Goal: Information Seeking & Learning: Learn about a topic

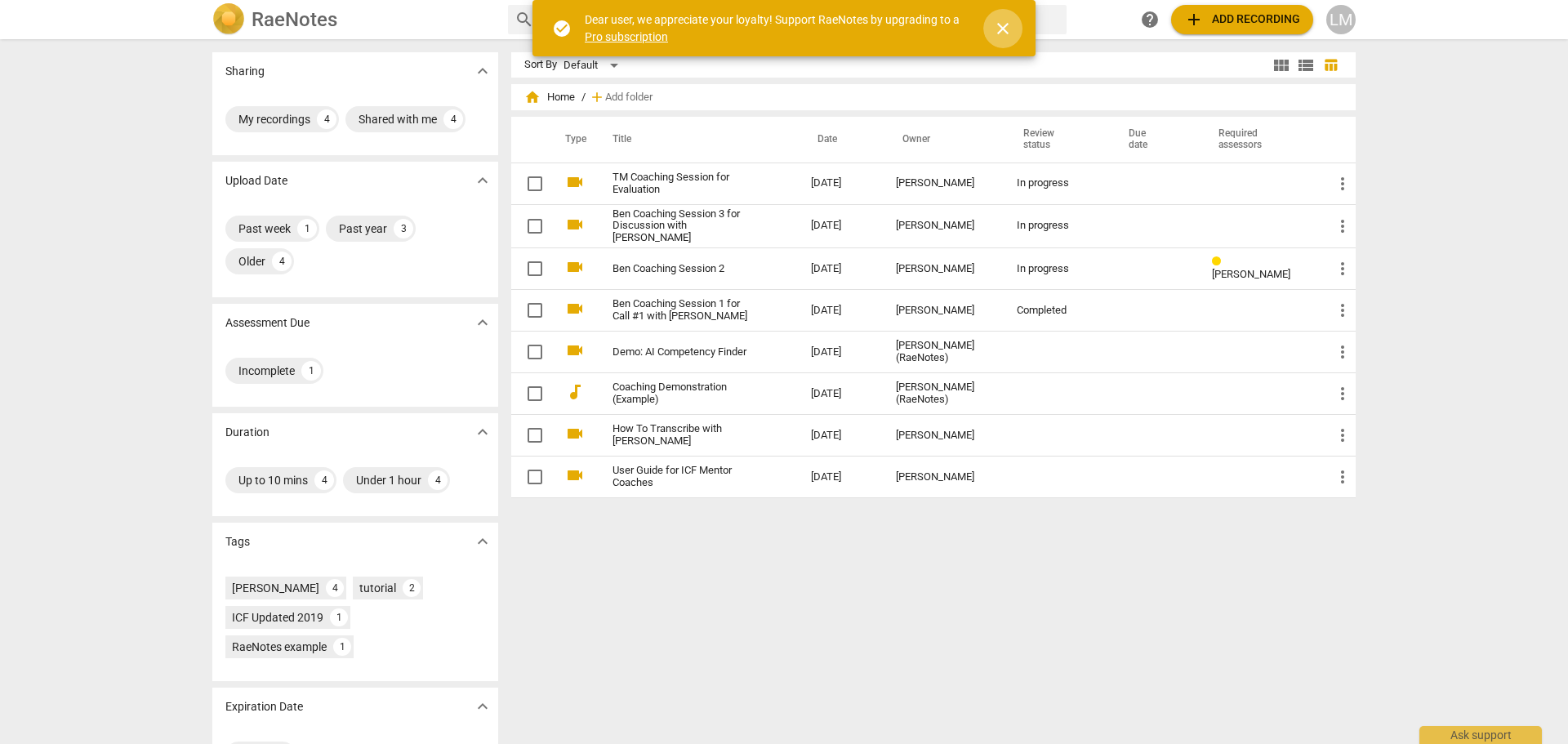
click at [1001, 23] on span "close" at bounding box center [1002, 28] width 19 height 19
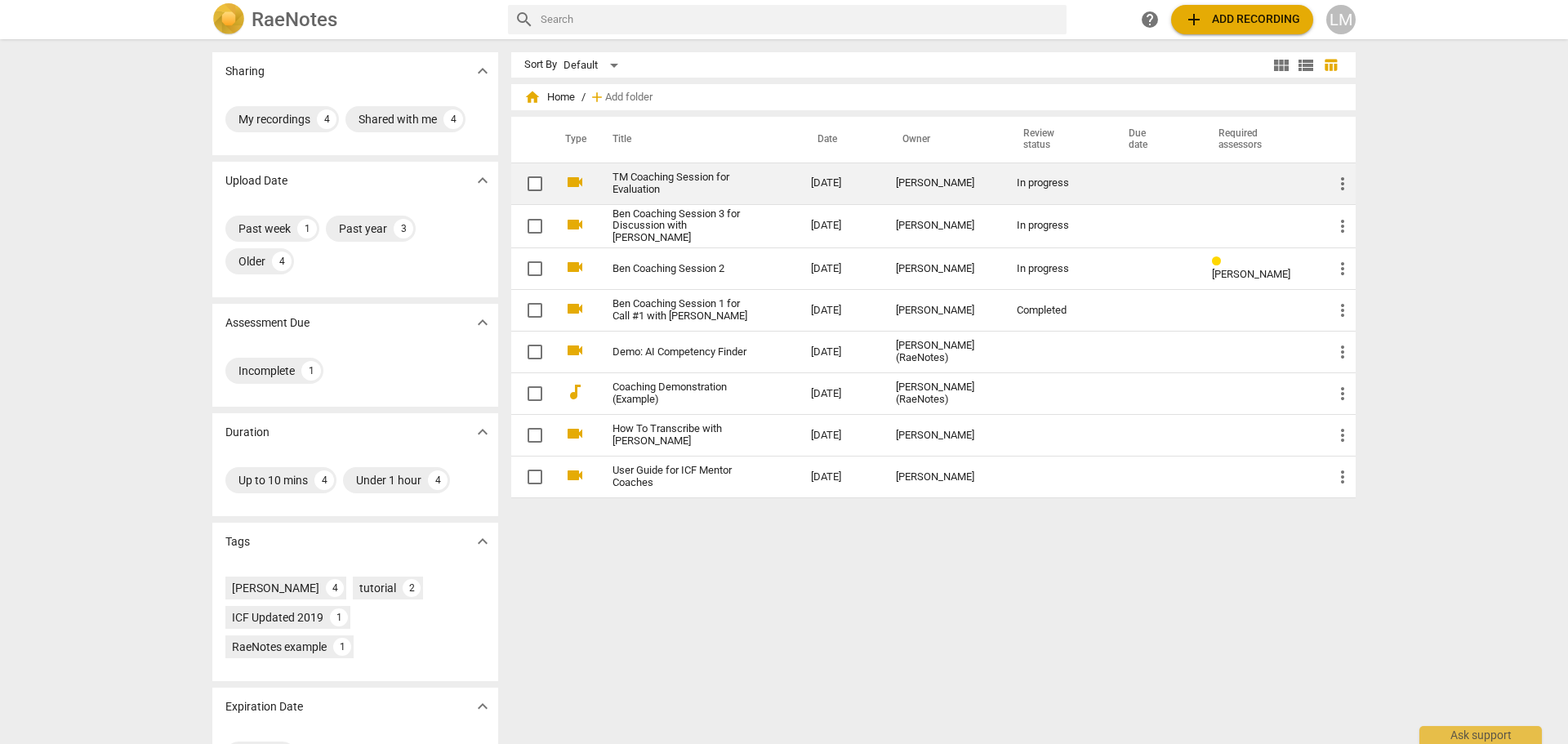
click at [705, 183] on link "TM Coaching Session for Evaluation" at bounding box center [682, 183] width 140 height 24
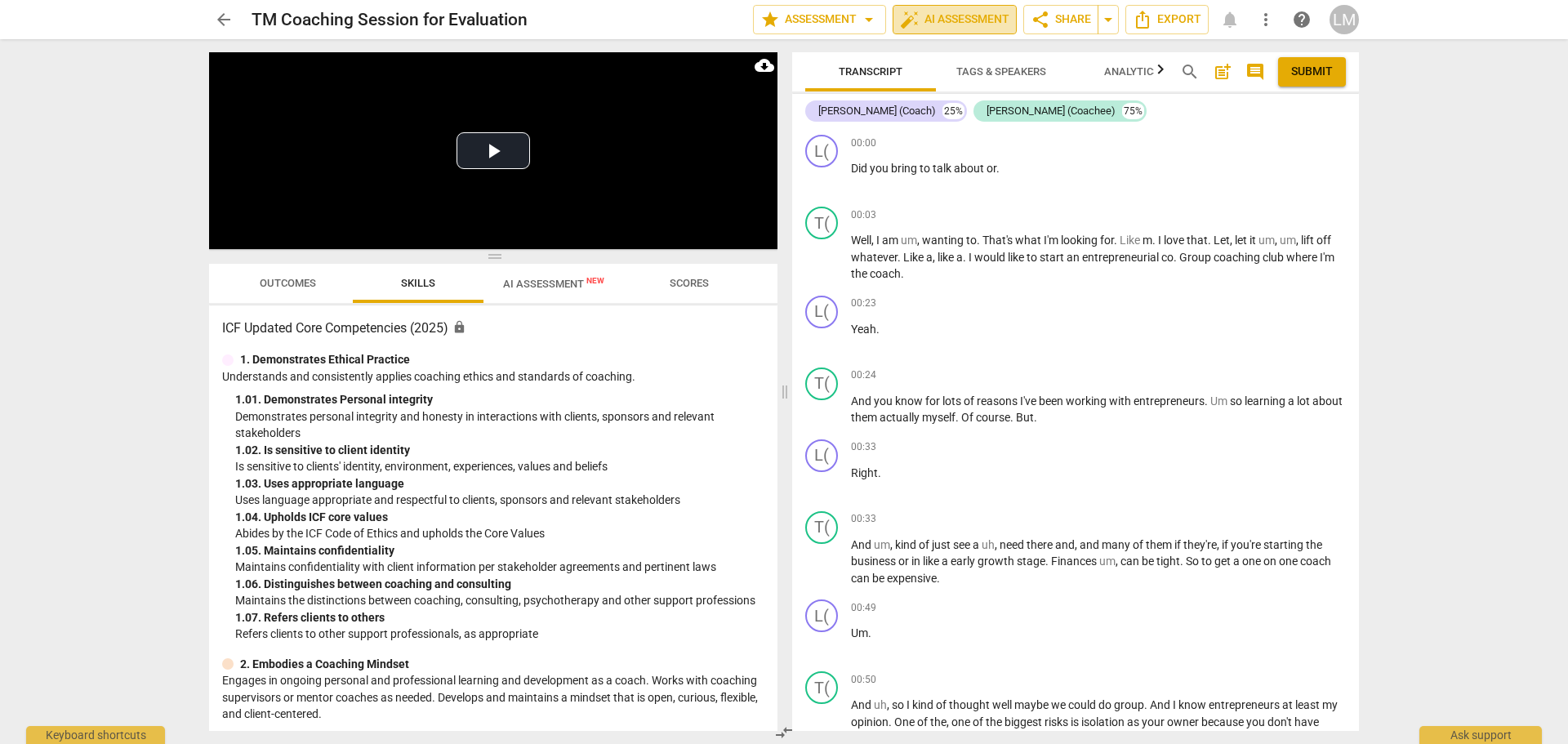
click at [966, 18] on span "auto_fix_high AI Assessment" at bounding box center [955, 19] width 110 height 19
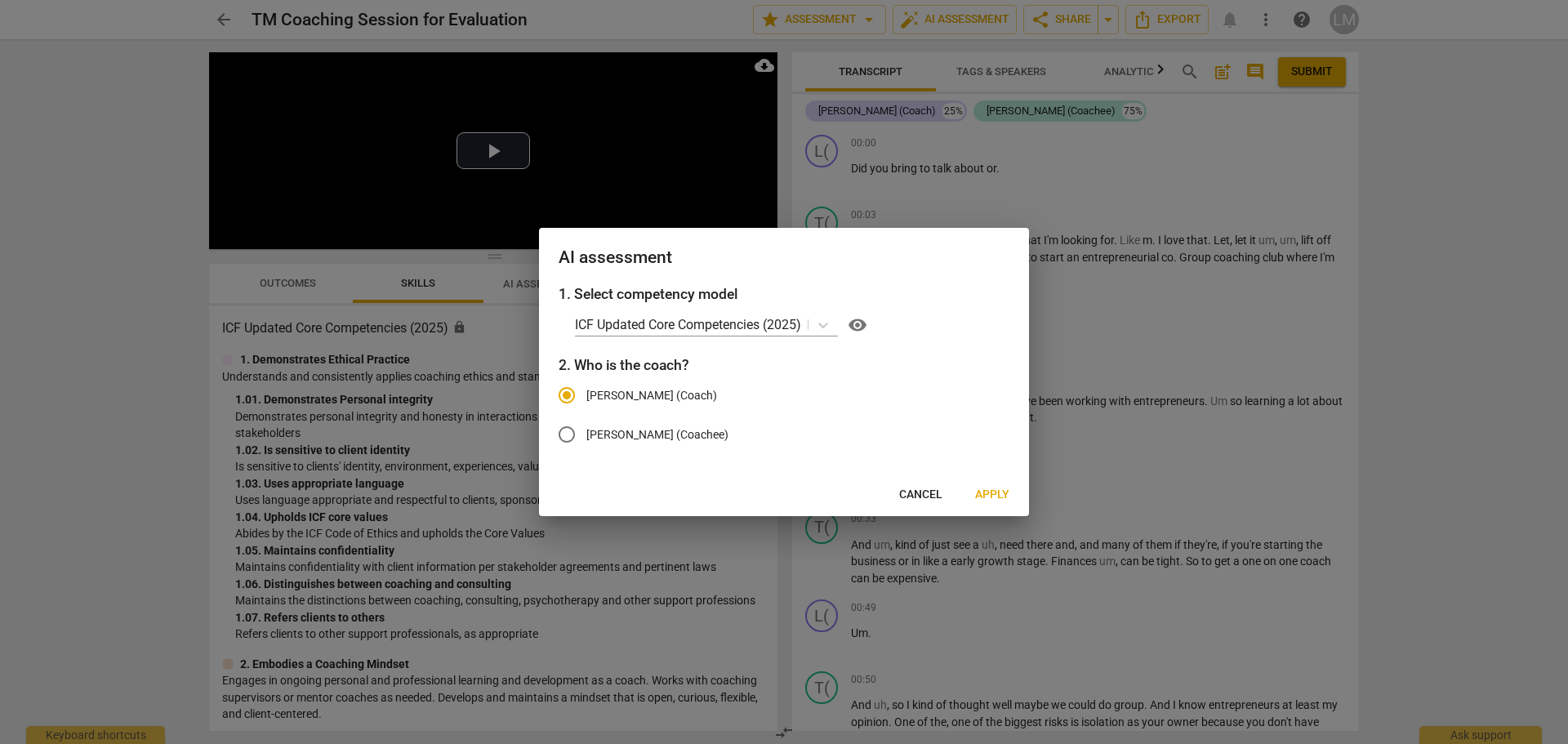
click at [1498, 269] on div at bounding box center [784, 372] width 1568 height 744
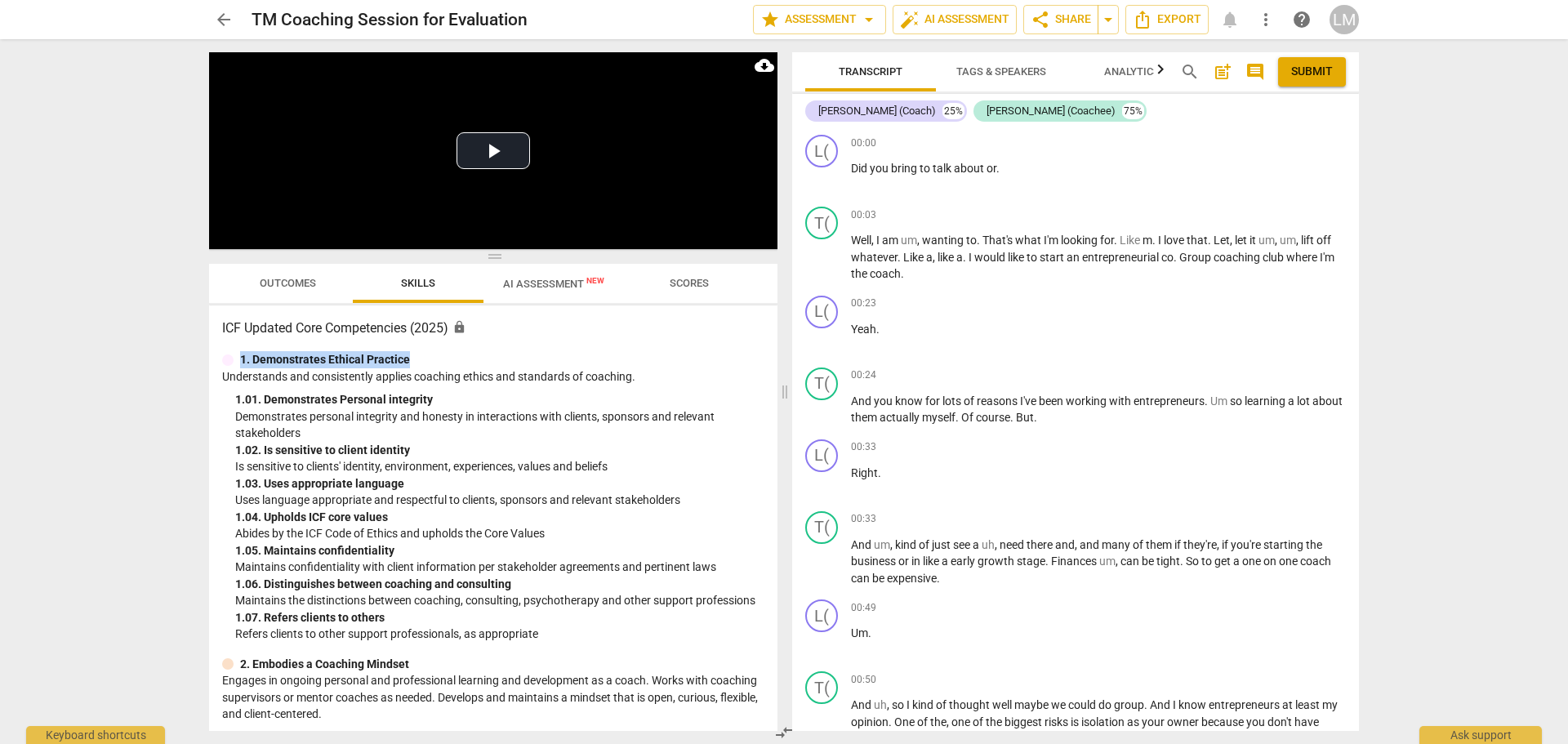
drag, startPoint x: 771, startPoint y: 324, endPoint x: 767, endPoint y: 344, distance: 20.4
click at [767, 344] on div "ICF Updated Core Competencies (2025) lock 1. Demonstrates Ethical Practice Unde…" at bounding box center [493, 518] width 568 height 426
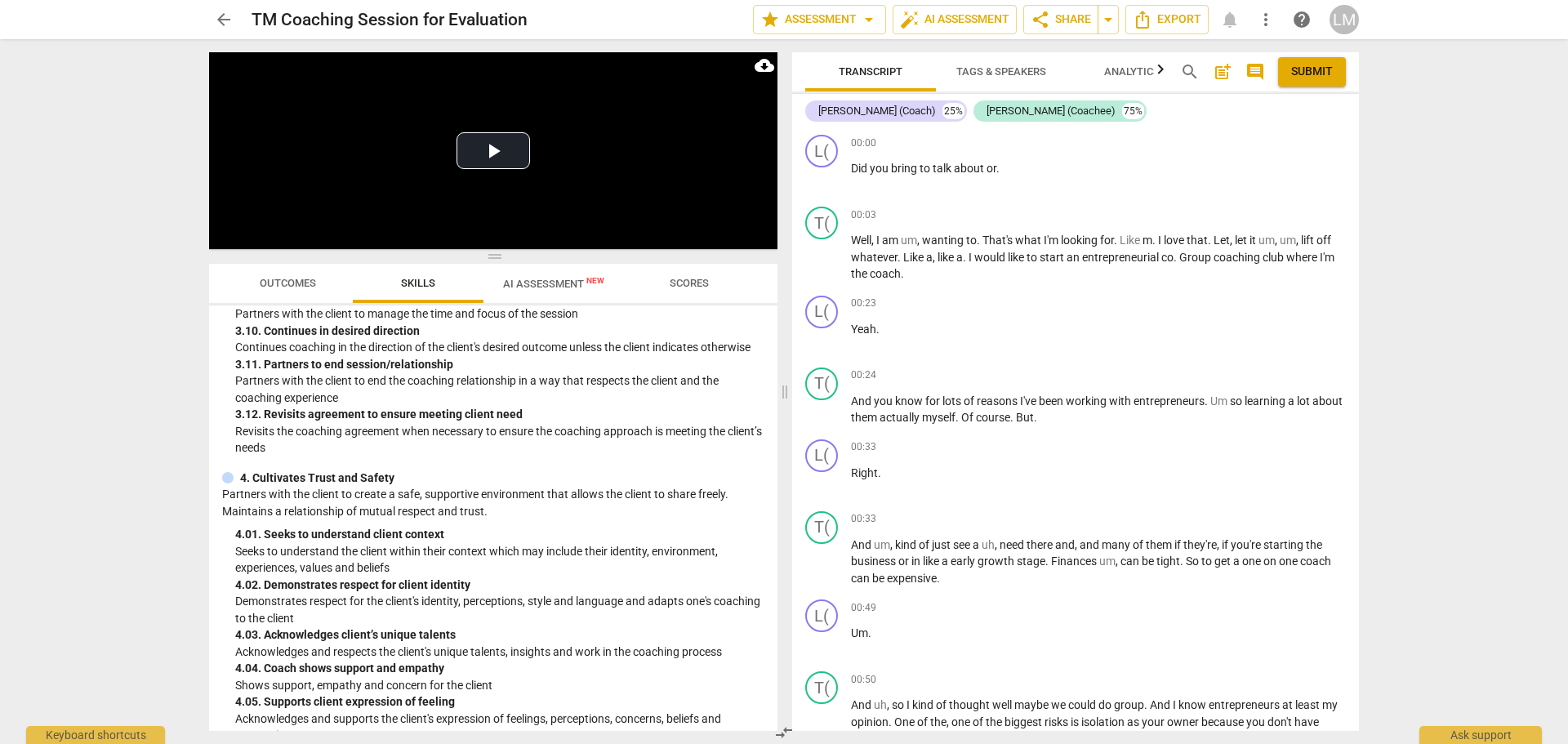
scroll to position [1217, 0]
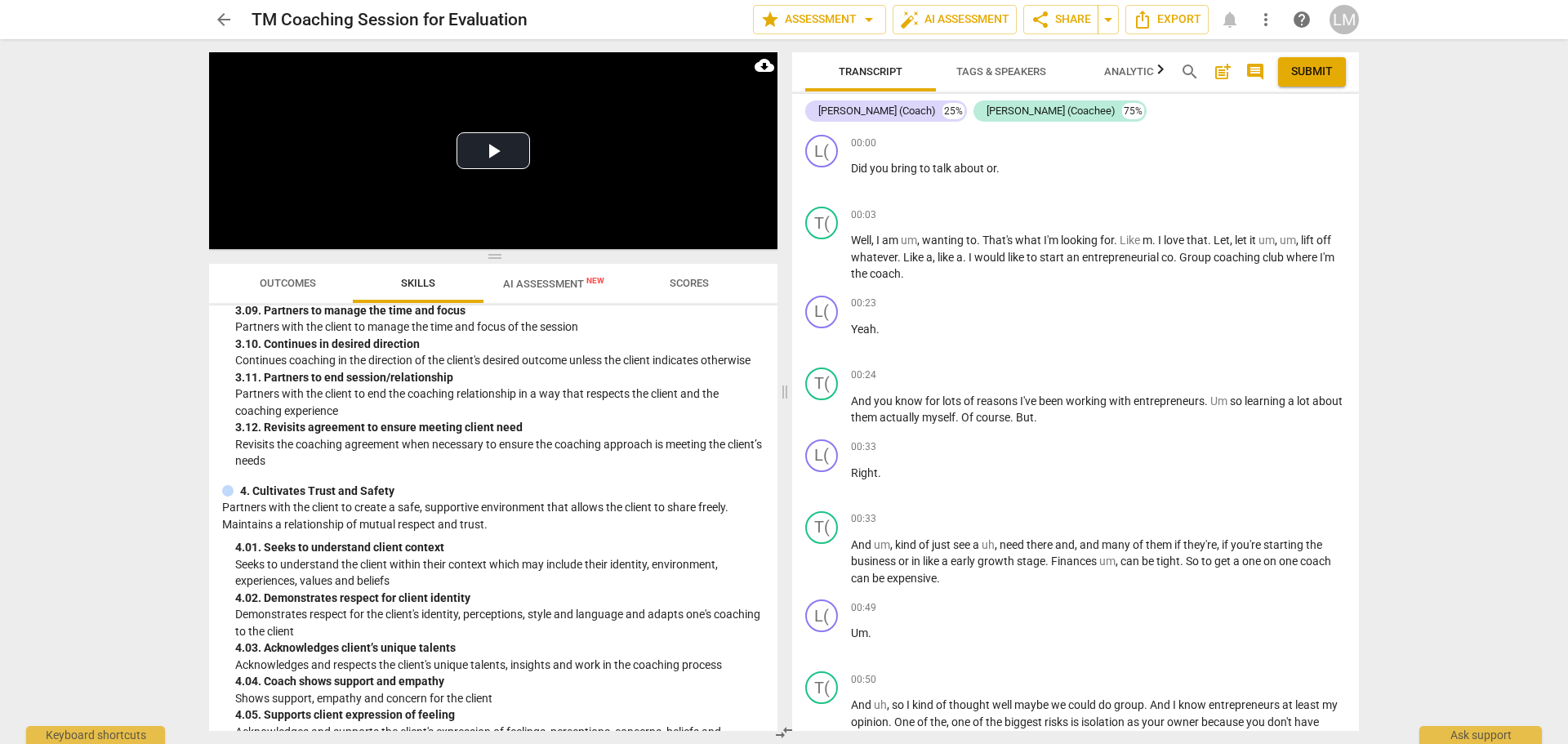
click at [558, 290] on span "AI Assessment New" at bounding box center [553, 283] width 101 height 13
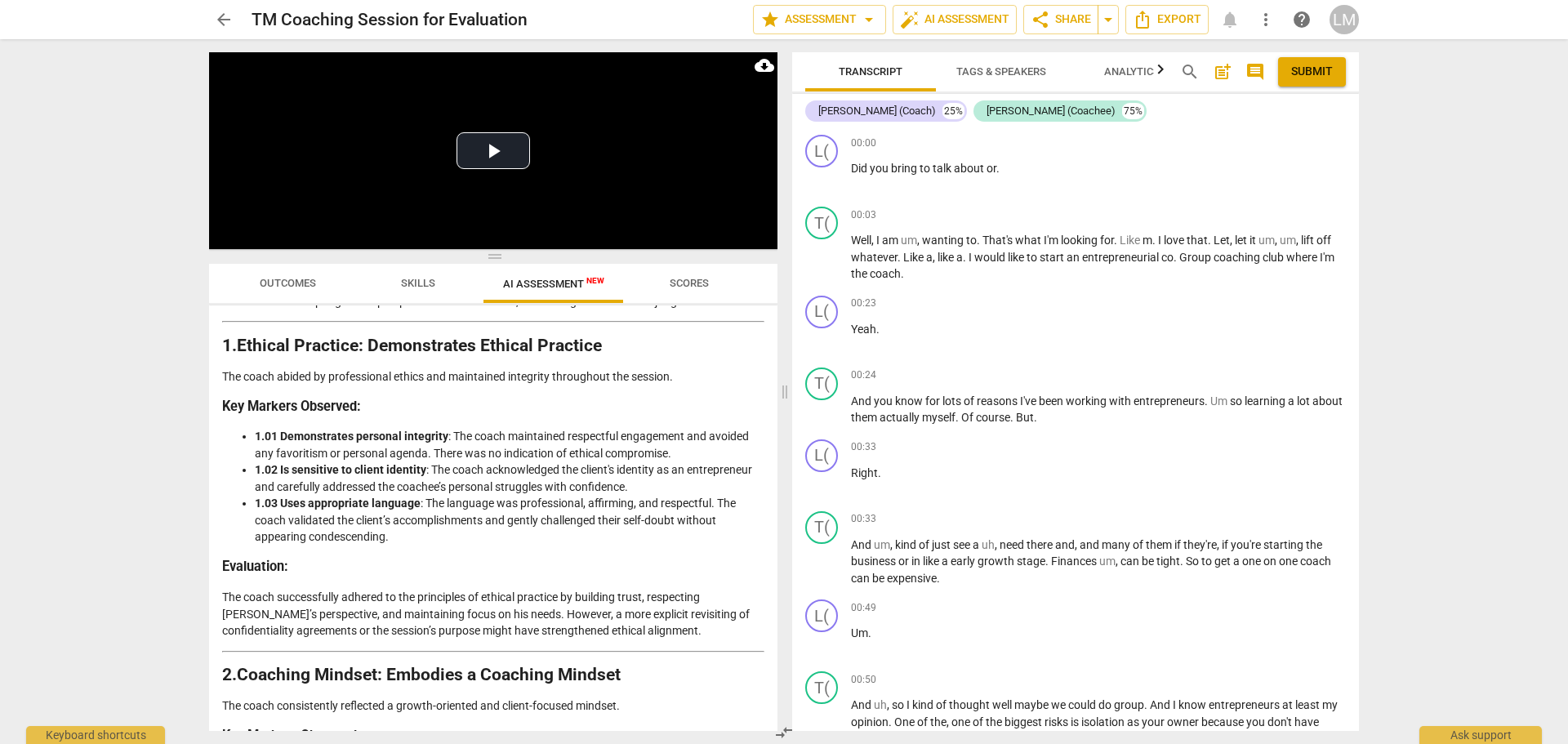
scroll to position [176, 0]
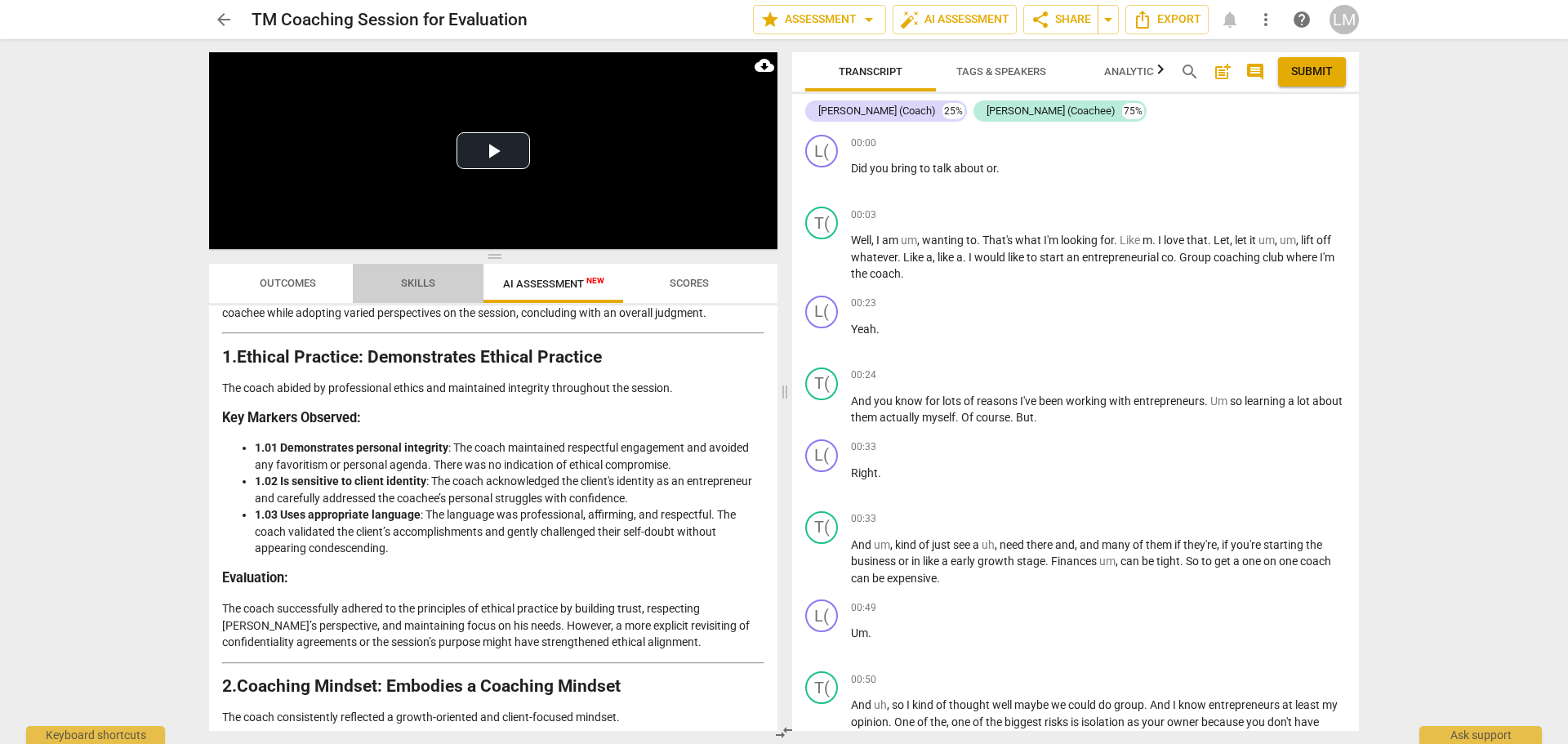
click at [411, 276] on span "Skills" at bounding box center [417, 282] width 34 height 13
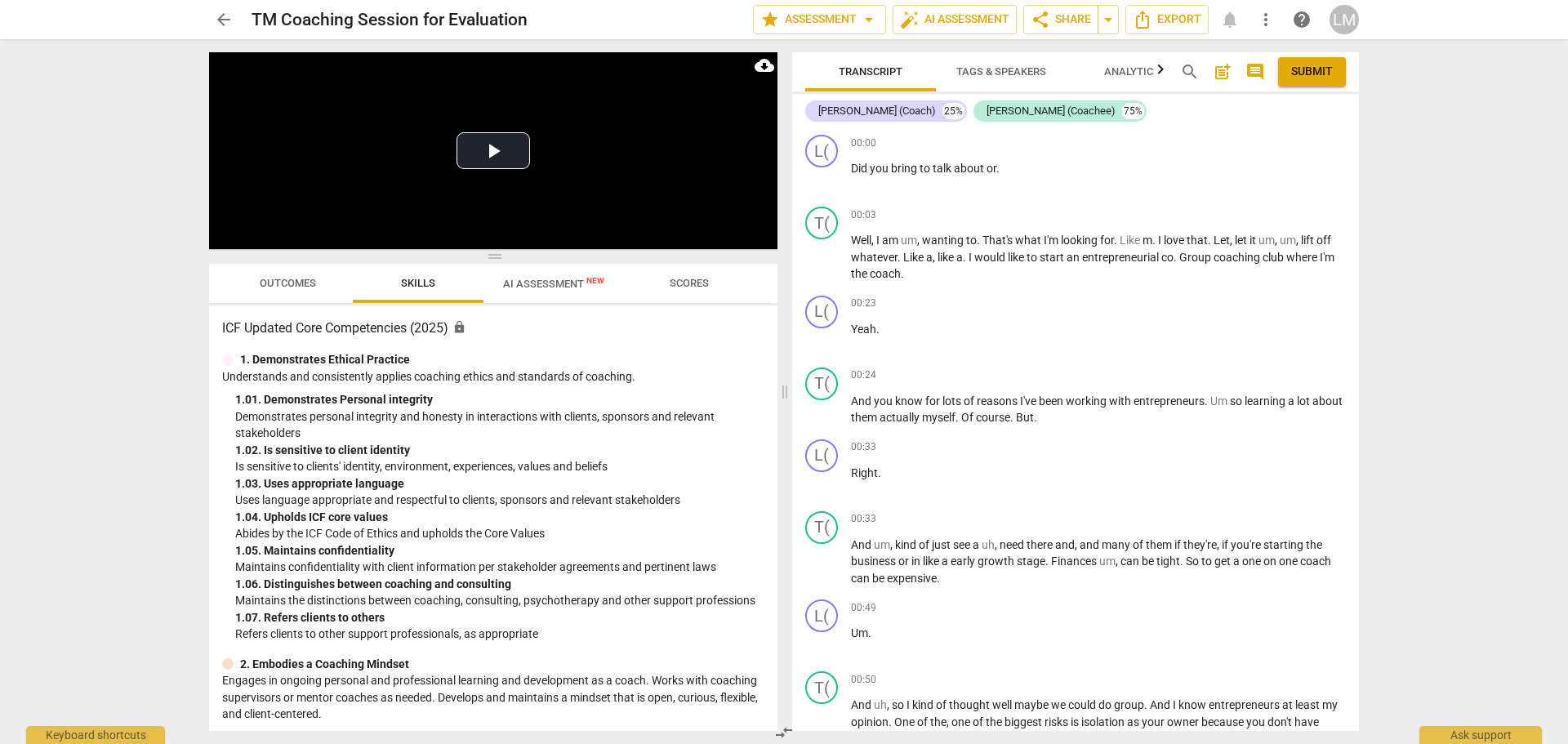
click at [512, 274] on span "AI Assessment New" at bounding box center [554, 283] width 141 height 24
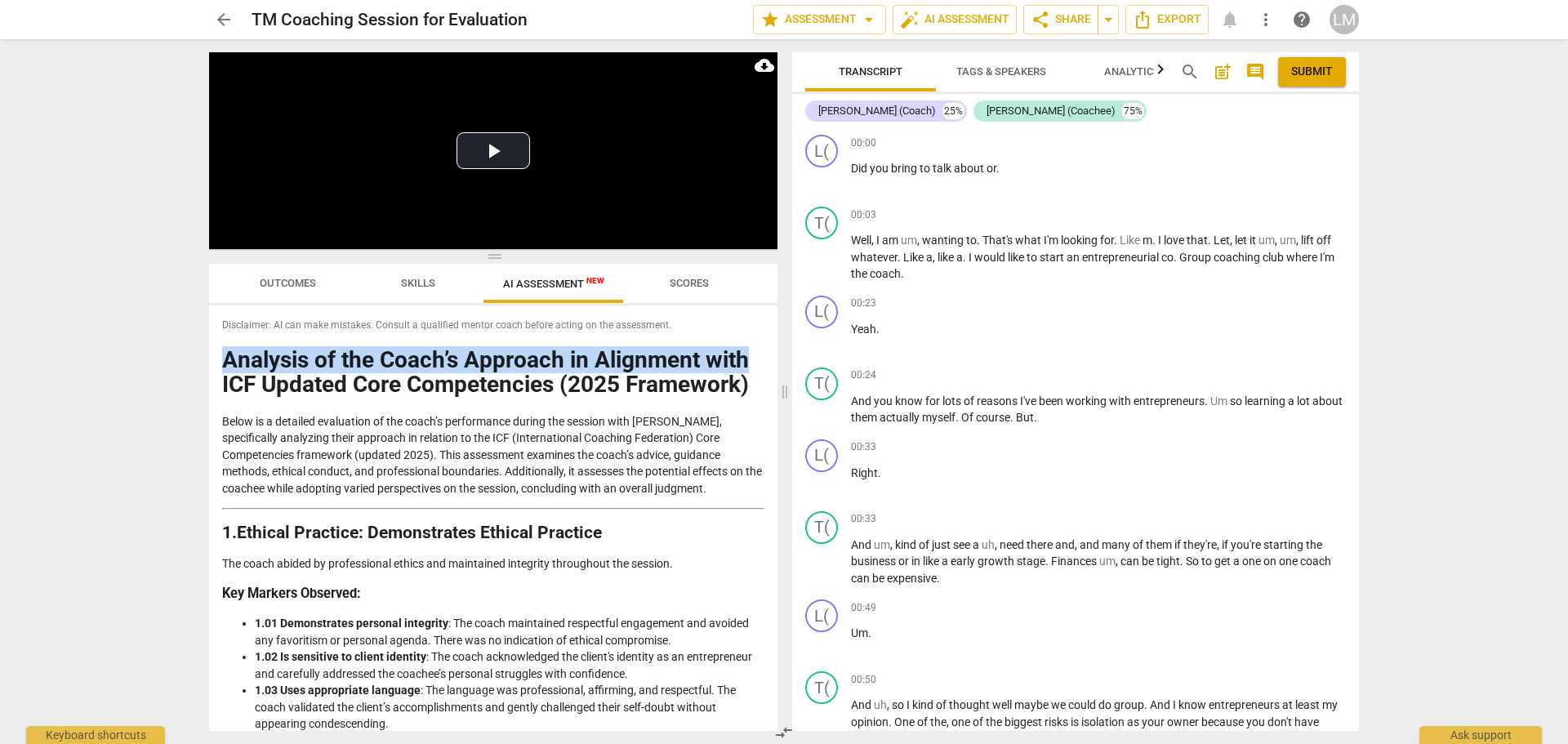
drag, startPoint x: 778, startPoint y: 329, endPoint x: 778, endPoint y: 343, distance: 14.0
click at [778, 343] on div "Play Video move_up Play Current Time 00:00 / Duration Time 32:30 Loaded : 0% Pr…" at bounding box center [490, 391] width 588 height 705
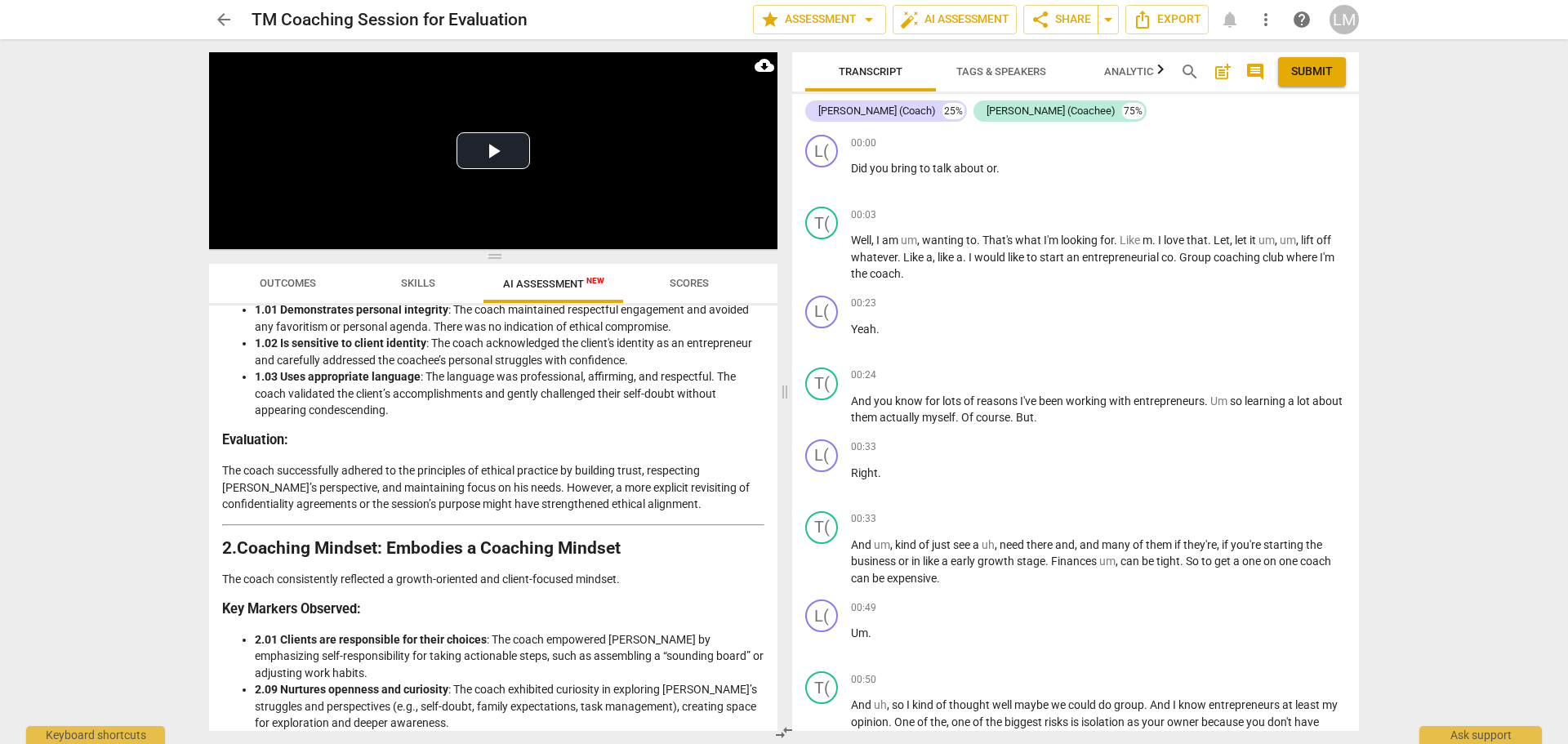
scroll to position [321, 0]
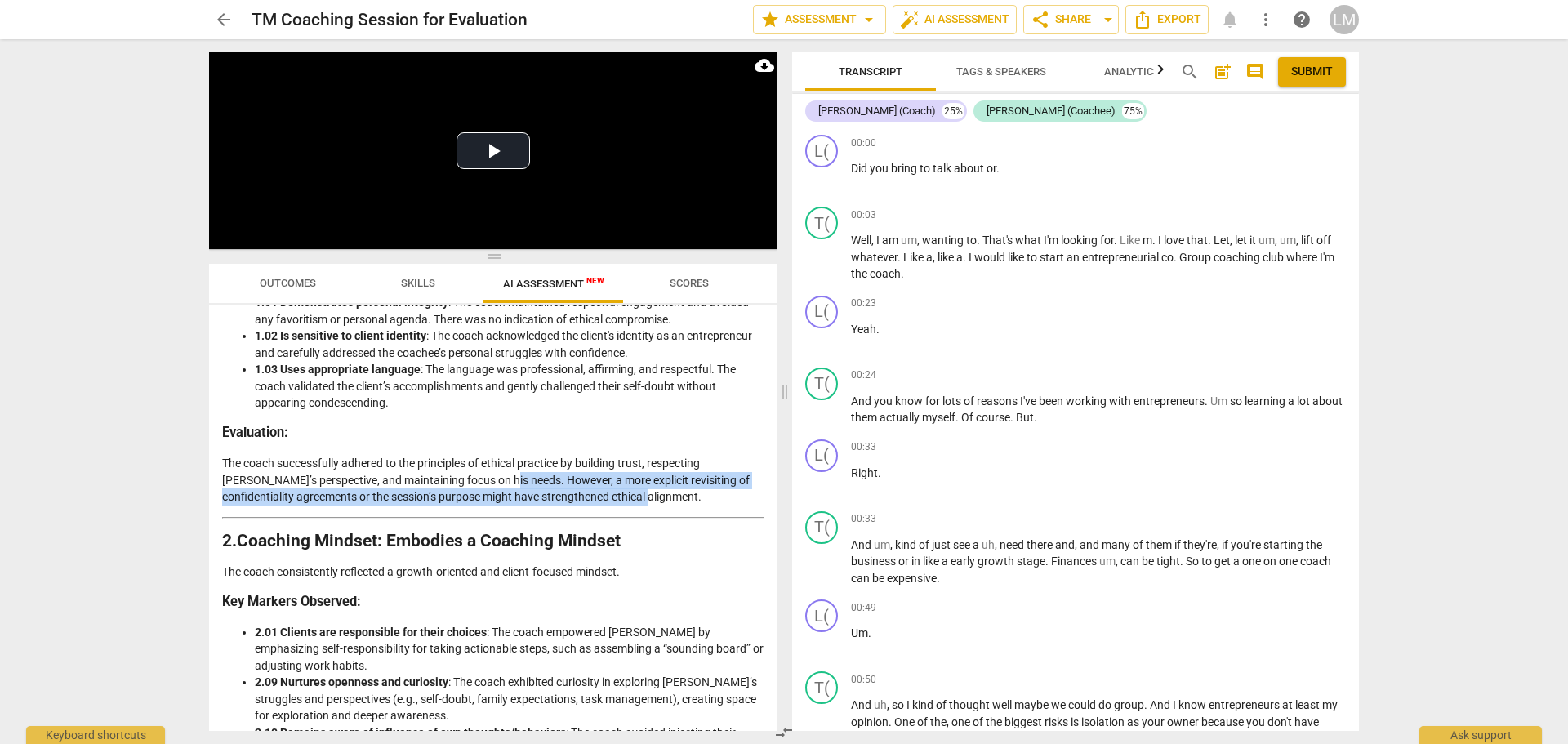
drag, startPoint x: 473, startPoint y: 481, endPoint x: 648, endPoint y: 499, distance: 175.9
click at [648, 499] on p "The coach successfully adhered to the principles of ethical practice by buildin…" at bounding box center [493, 480] width 542 height 50
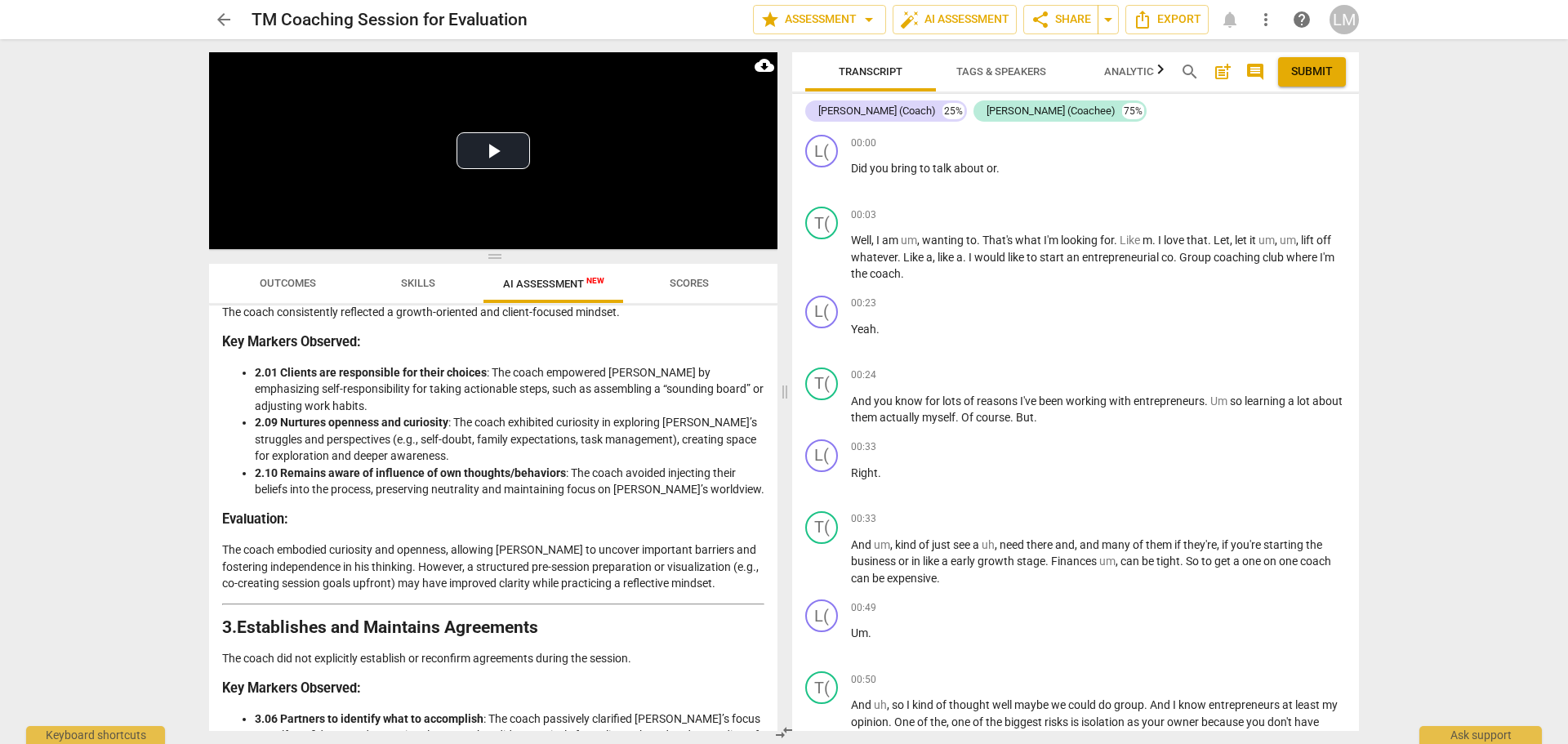
scroll to position [617, 0]
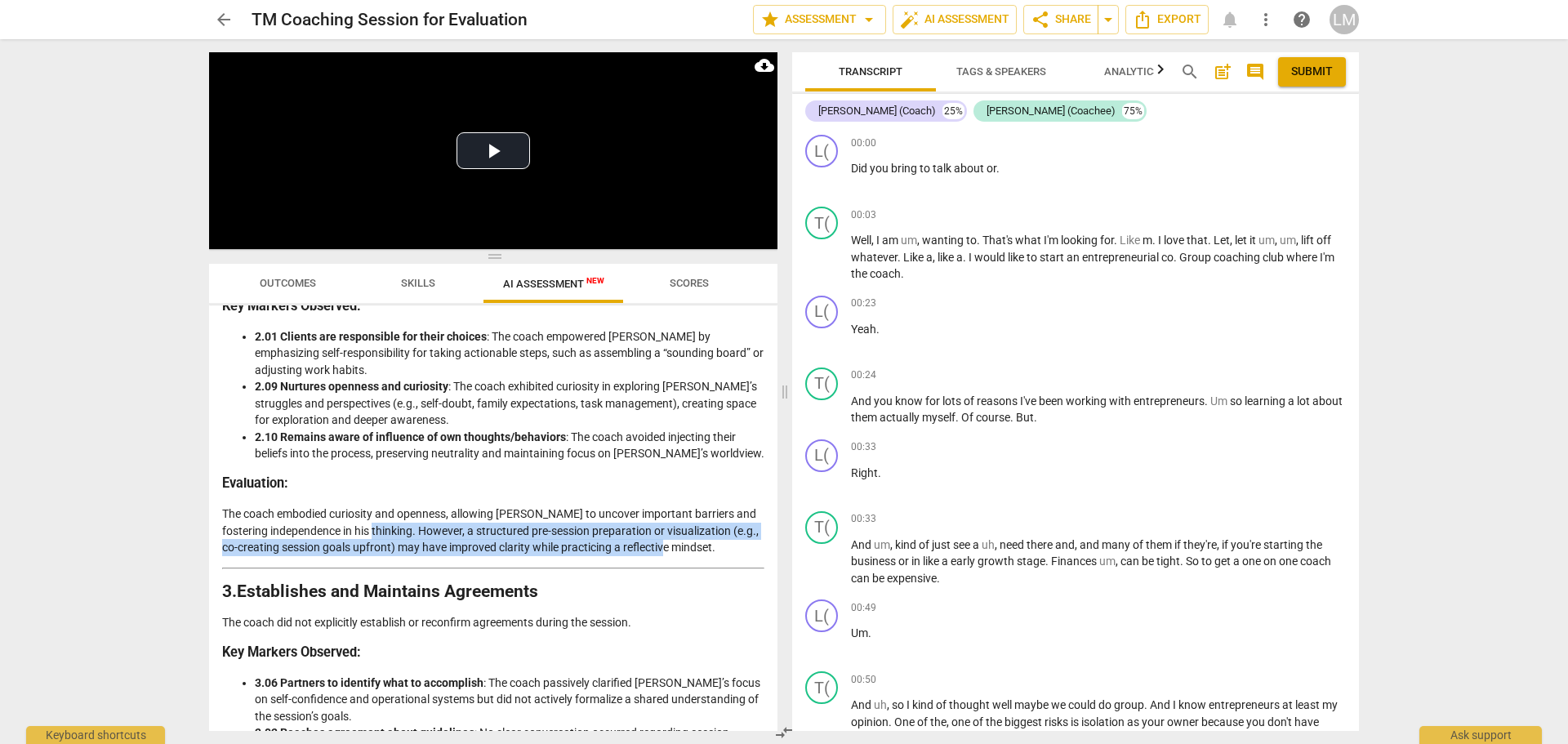
drag, startPoint x: 372, startPoint y: 530, endPoint x: 736, endPoint y: 544, distance: 364.3
click at [736, 544] on p "The coach embodied curiosity and openness, allowing [PERSON_NAME] to uncover im…" at bounding box center [493, 530] width 542 height 50
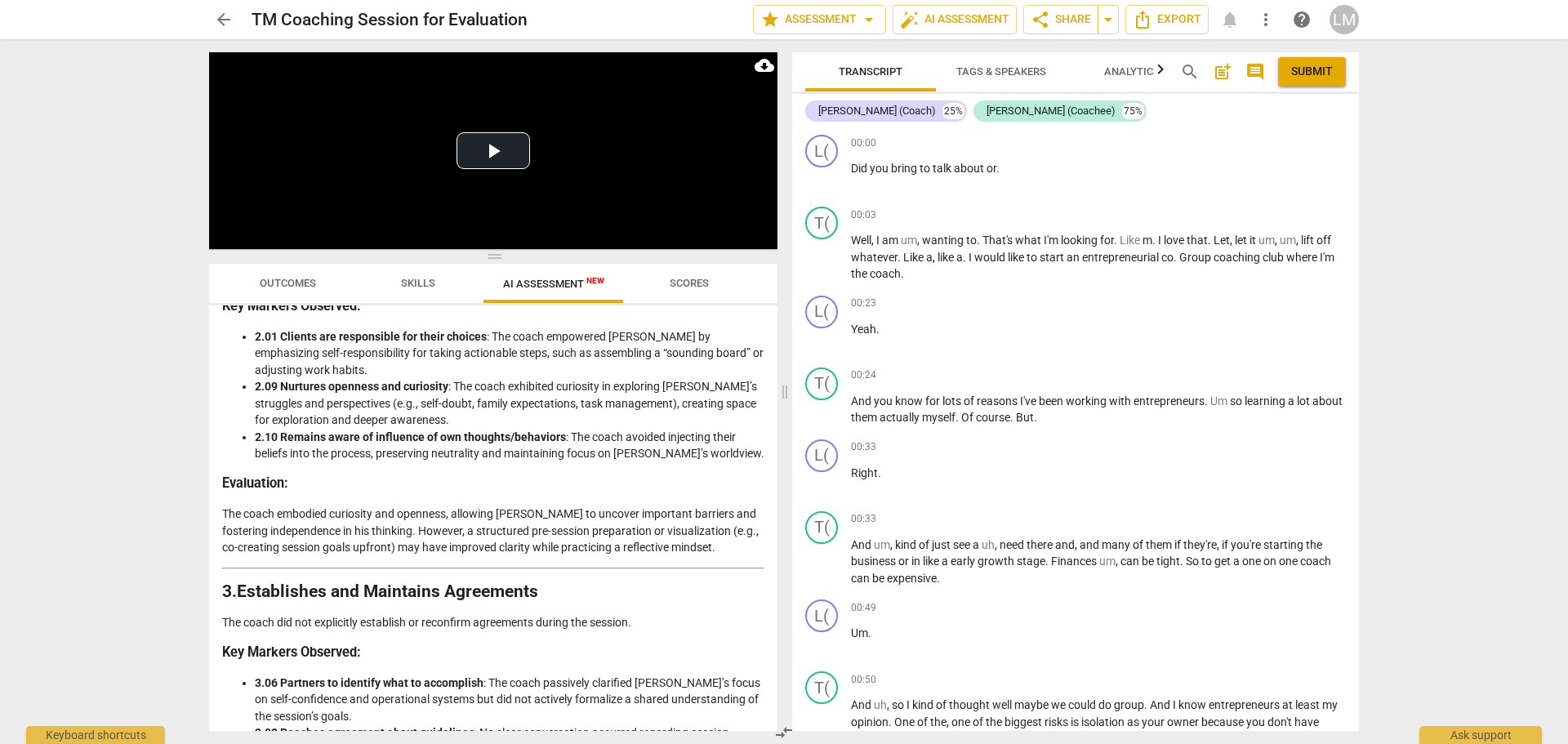
click at [770, 422] on div "Disclaimer: AI can make mistakes. Consult a qualified mentor coach before actin…" at bounding box center [493, 518] width 568 height 426
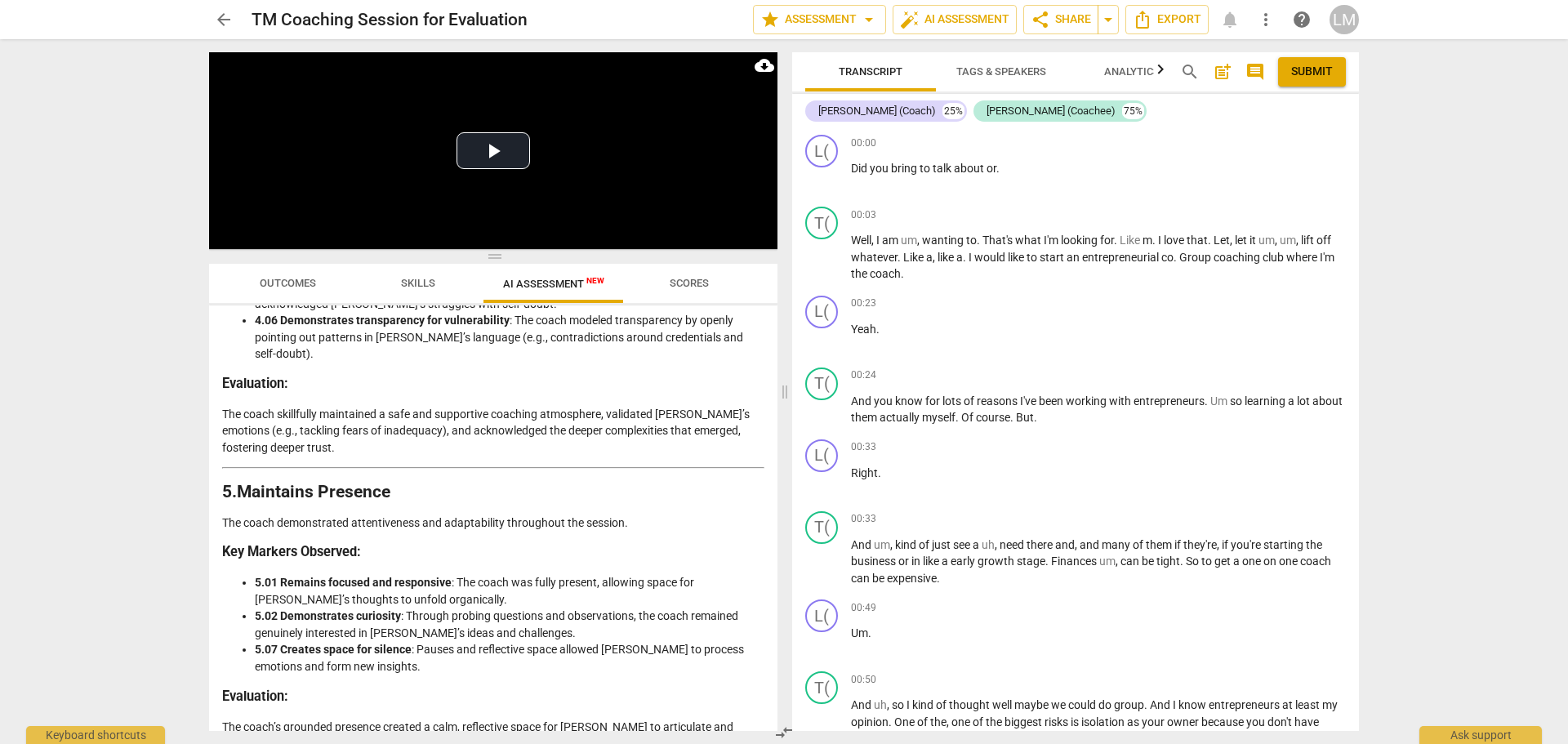
scroll to position [1498, 0]
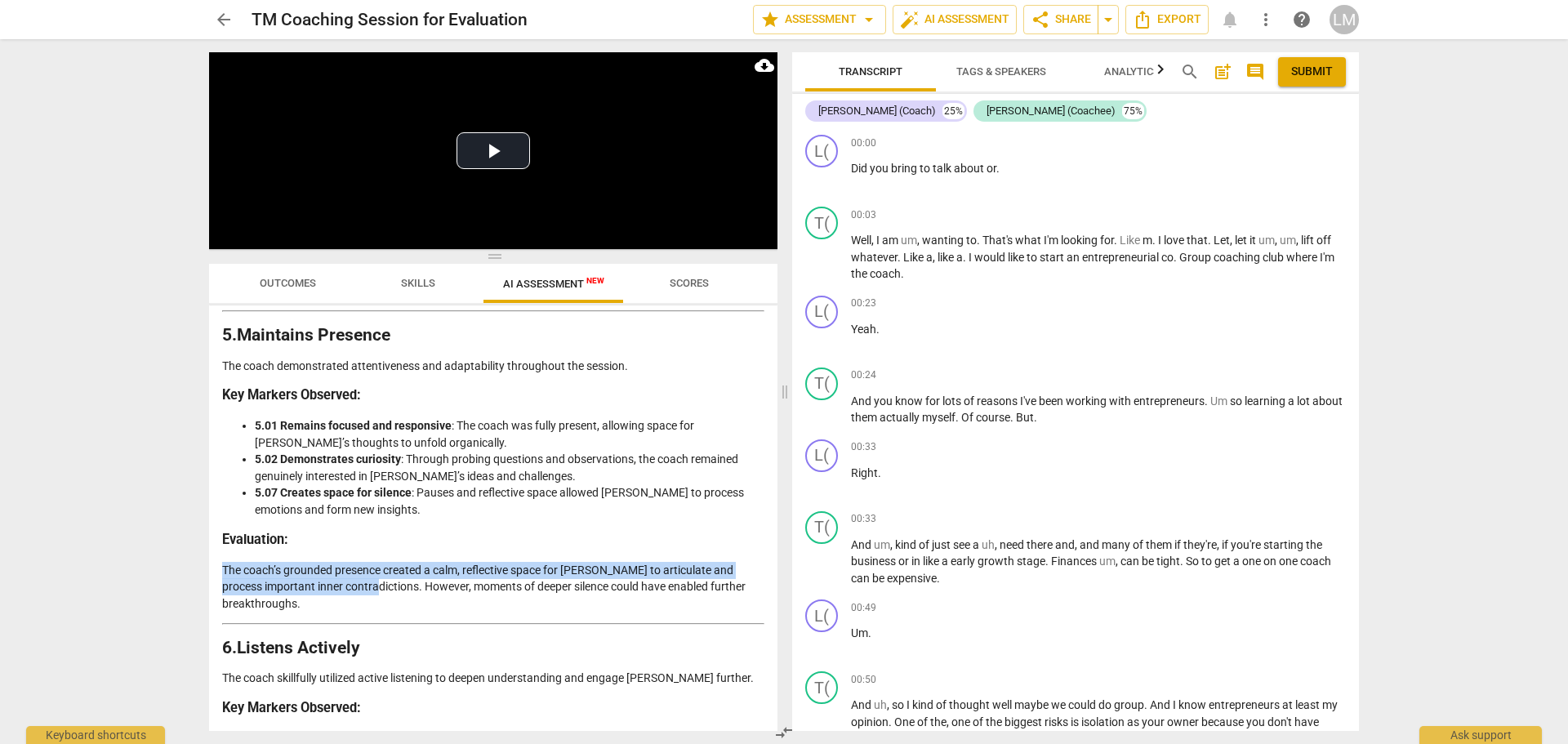
drag, startPoint x: 380, startPoint y: 571, endPoint x: 495, endPoint y: 603, distance: 119.4
click at [495, 603] on div "Analysis of the Coach’s Approach in Alignment with ICF Updated Core Competencie…" at bounding box center [493, 431] width 542 height 3163
click at [986, 107] on div "[PERSON_NAME] (Coachee)" at bounding box center [1051, 111] width 129 height 16
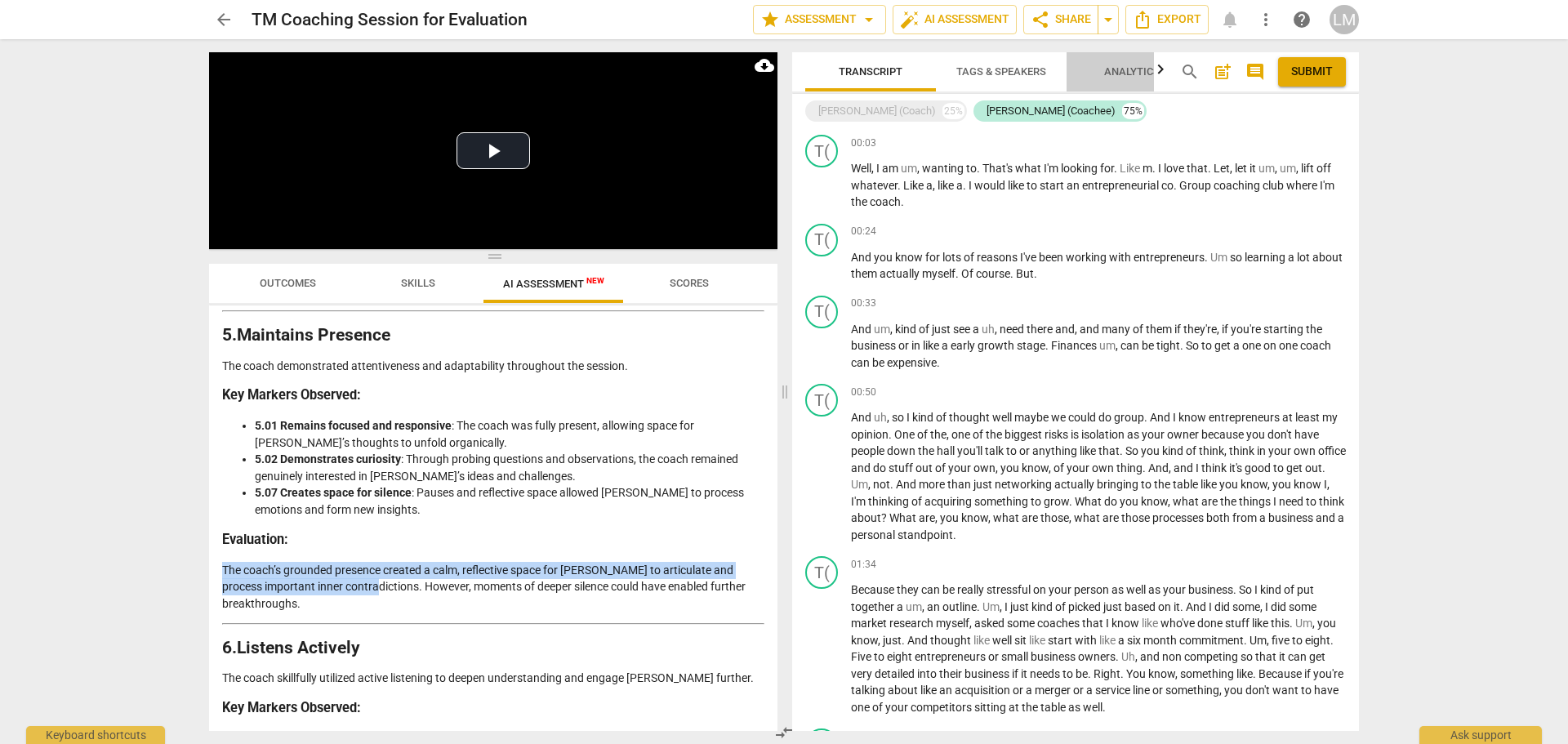
click at [1120, 56] on button "Analytics" at bounding box center [1132, 71] width 131 height 39
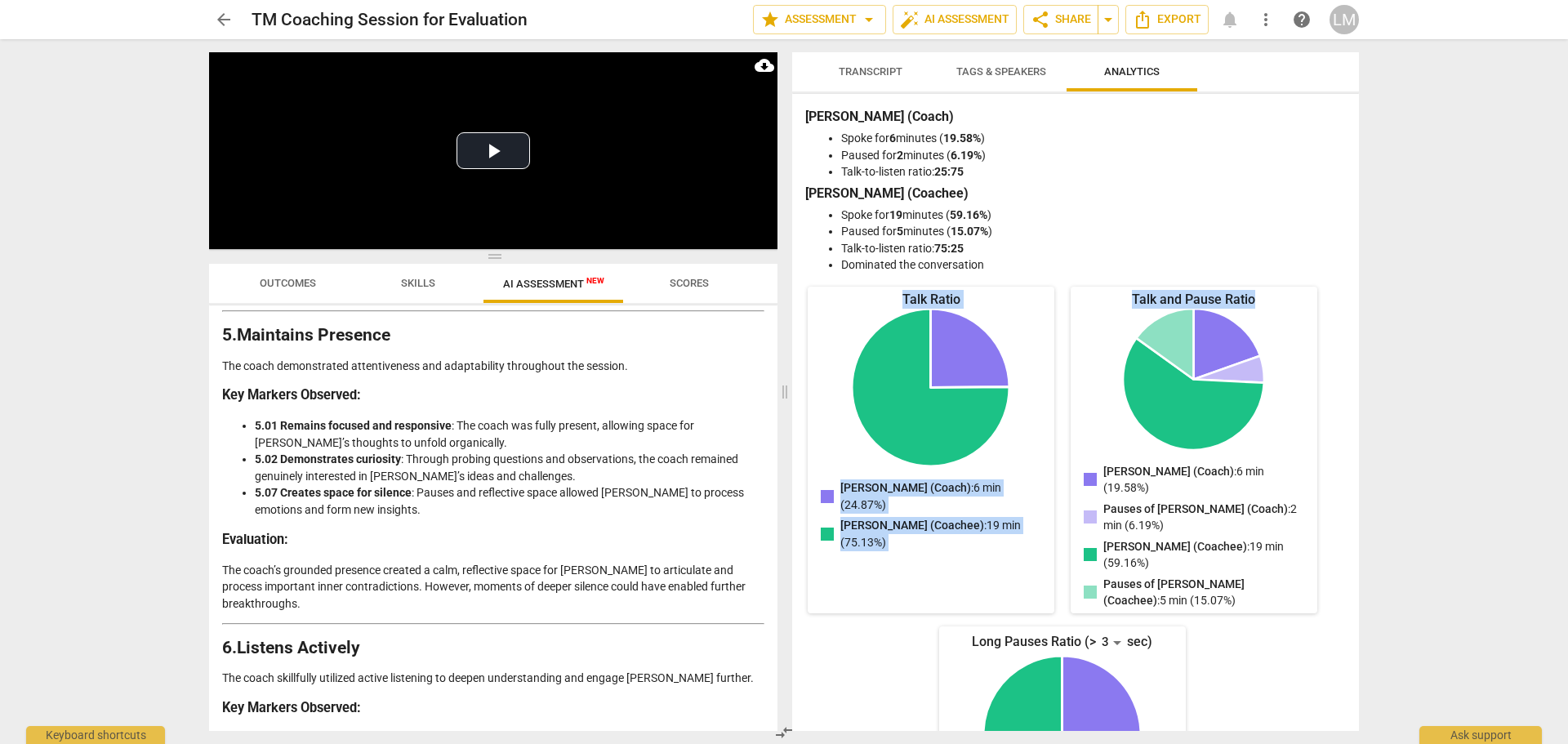
drag, startPoint x: 1353, startPoint y: 270, endPoint x: 1426, endPoint y: 280, distance: 73.7
click at [1362, 322] on div "Transcript Tags & Speakers Analytics [PERSON_NAME] (Coach) 25% [PERSON_NAME] (C…" at bounding box center [1079, 391] width 587 height 705
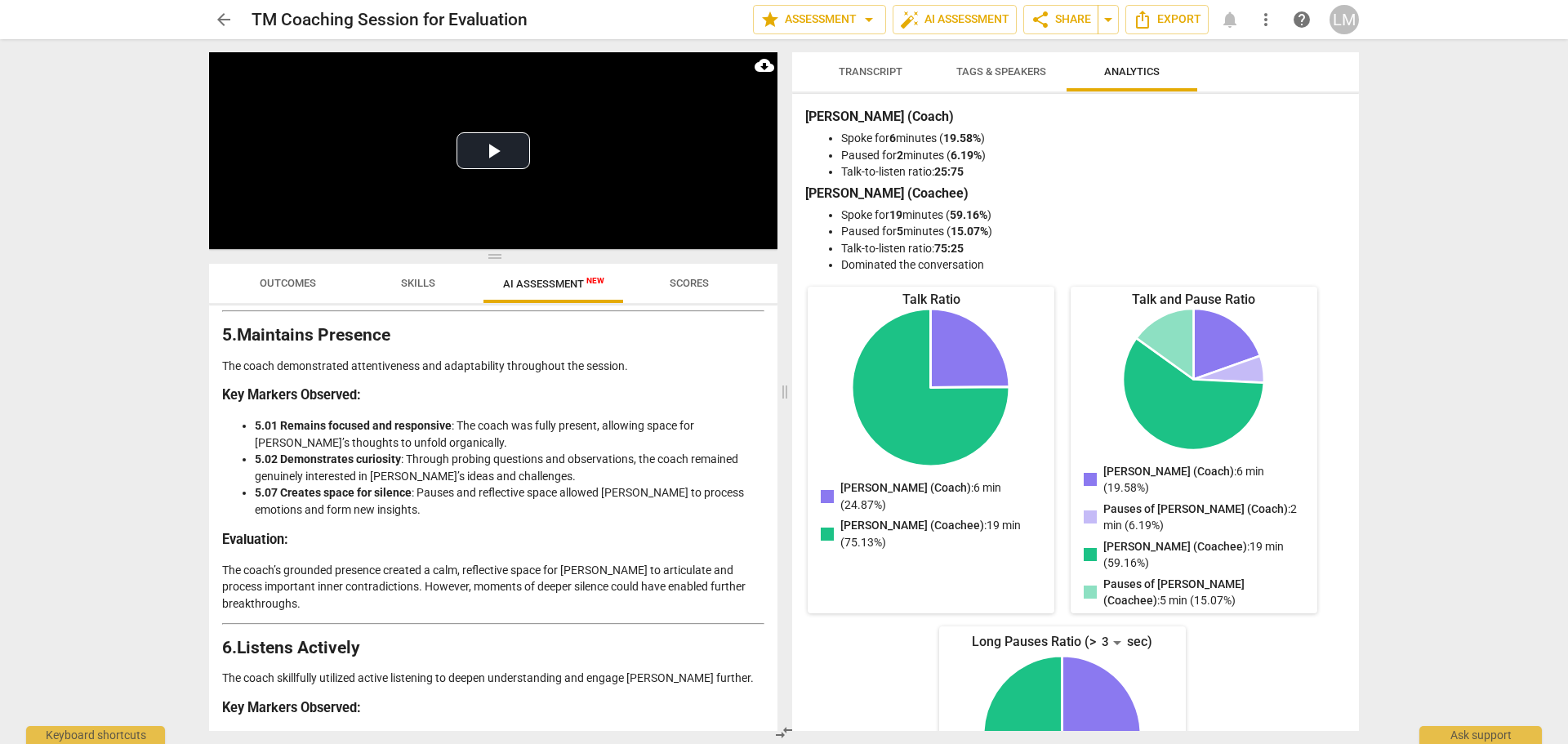
click at [1501, 237] on div "arrow_back TM Coaching Session for Evaluation edit star Assessment arrow_drop_d…" at bounding box center [784, 372] width 1568 height 744
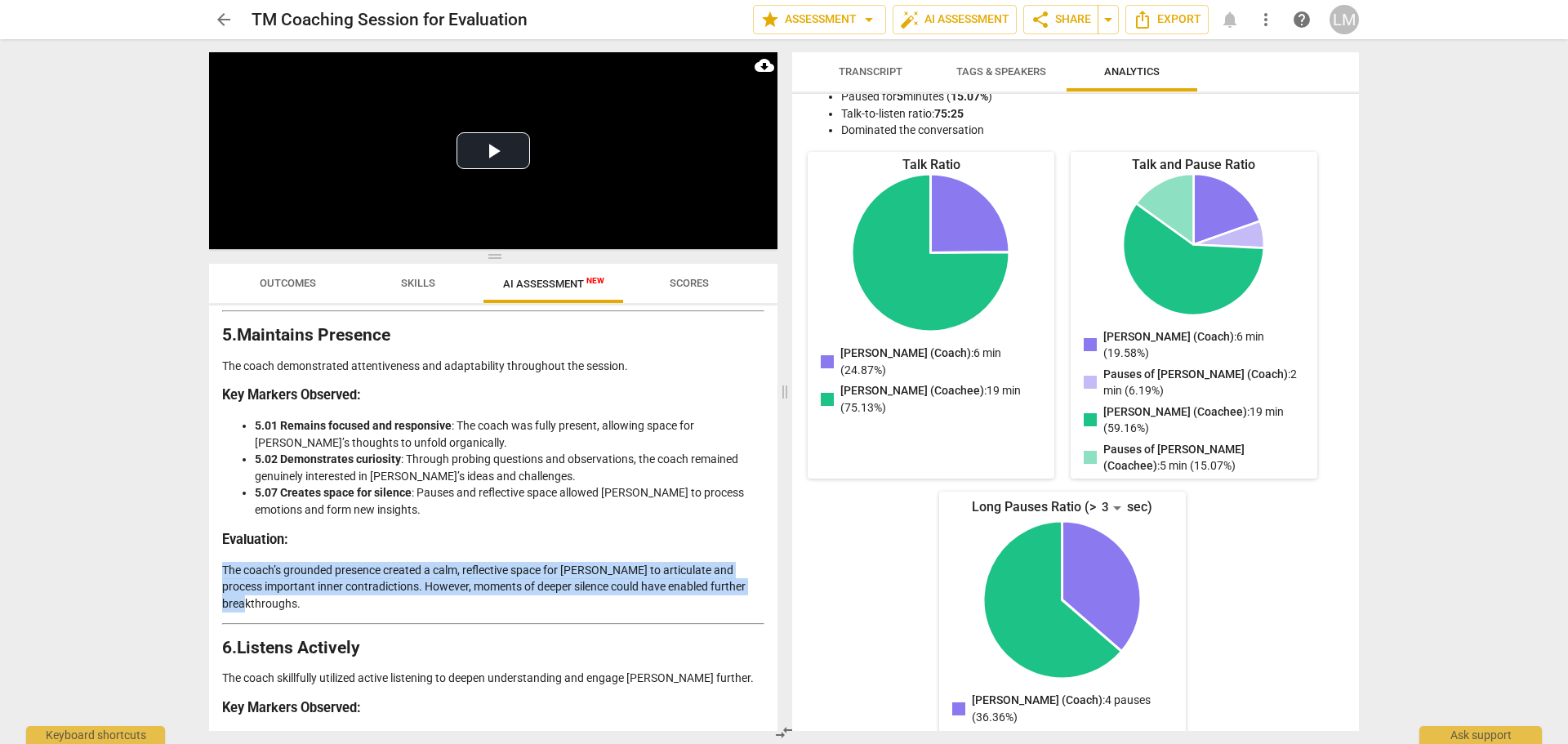
drag, startPoint x: 770, startPoint y: 512, endPoint x: 772, endPoint y: 581, distance: 69.0
click at [772, 581] on div "Disclaimer: AI can make mistakes. Consult a qualified mentor coach before actin…" at bounding box center [493, 518] width 568 height 426
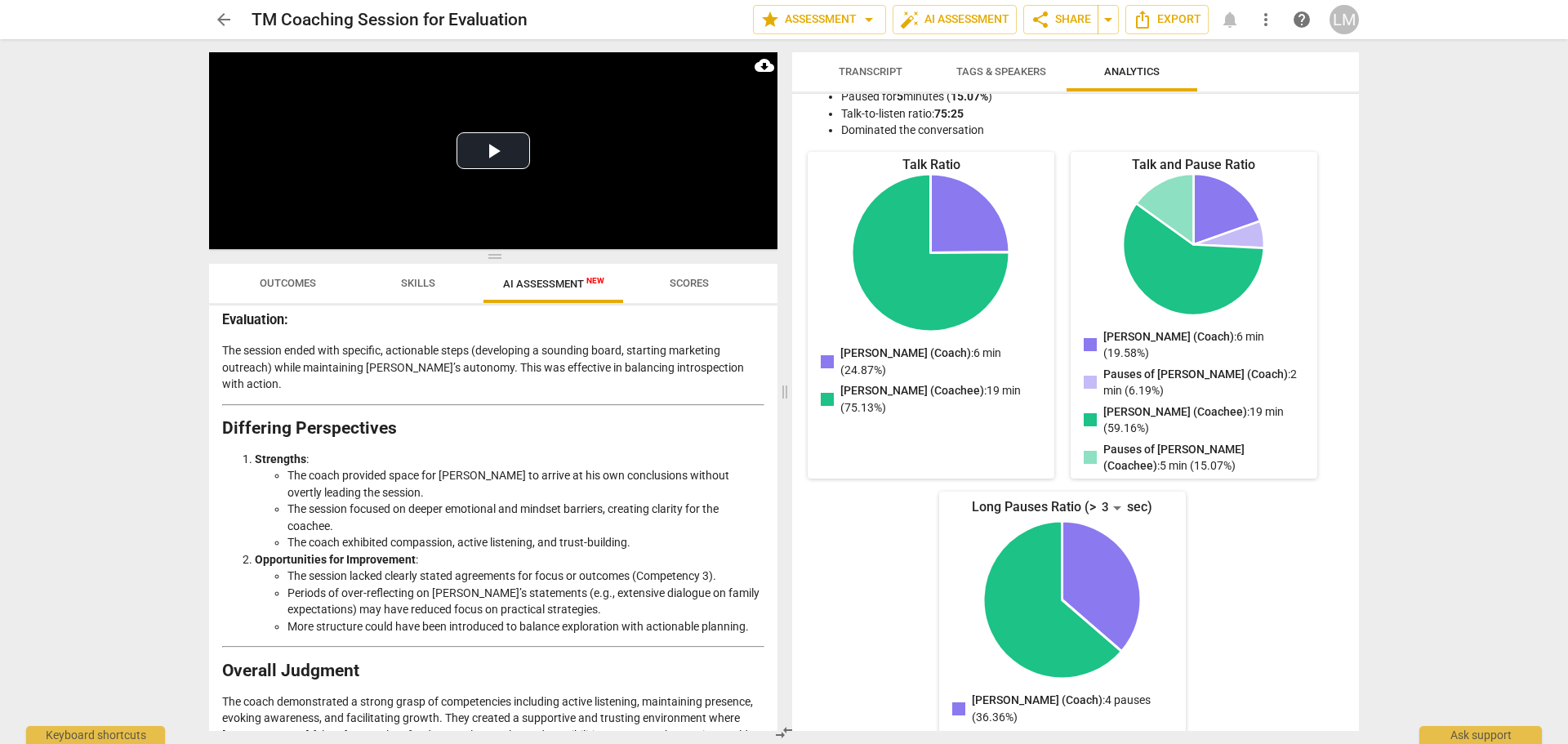
scroll to position [2725, 0]
